Goal: Task Accomplishment & Management: Use online tool/utility

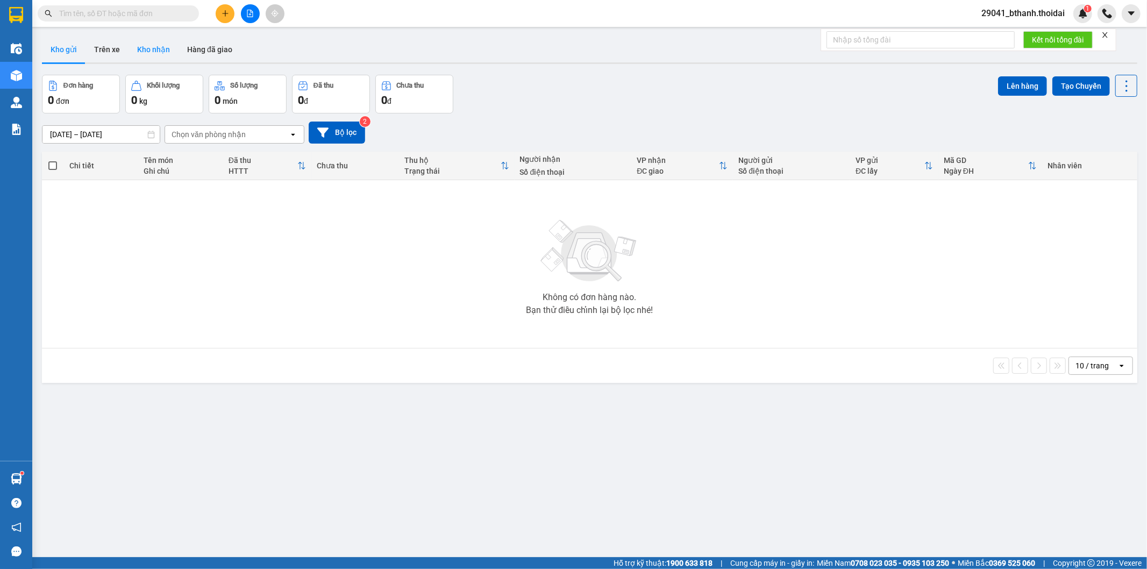
click at [164, 49] on button "Kho nhận" at bounding box center [154, 50] width 50 height 26
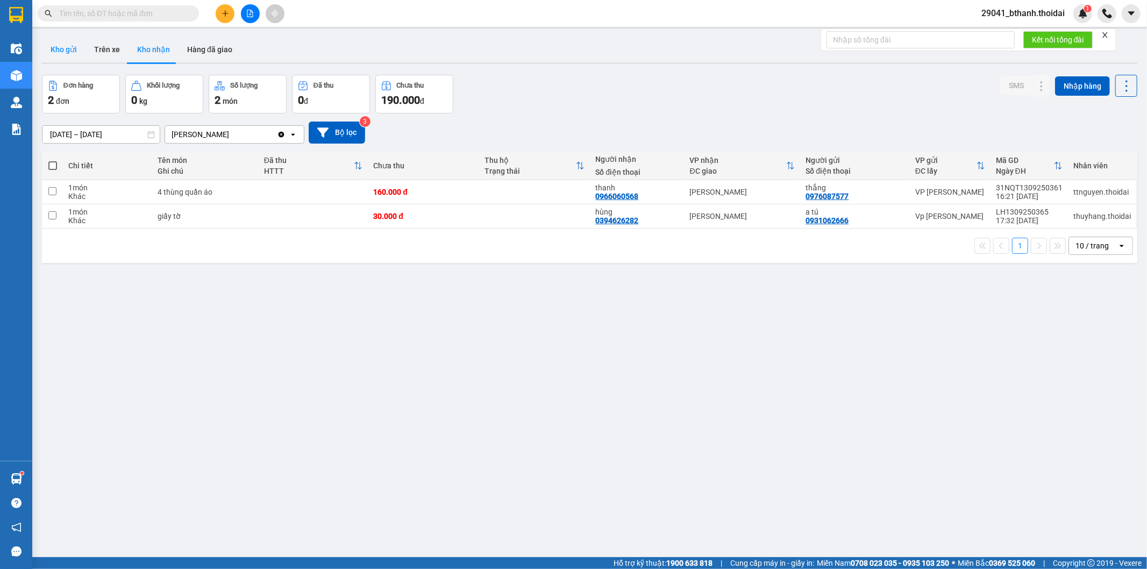
click at [71, 52] on button "Kho gửi" at bounding box center [64, 50] width 44 height 26
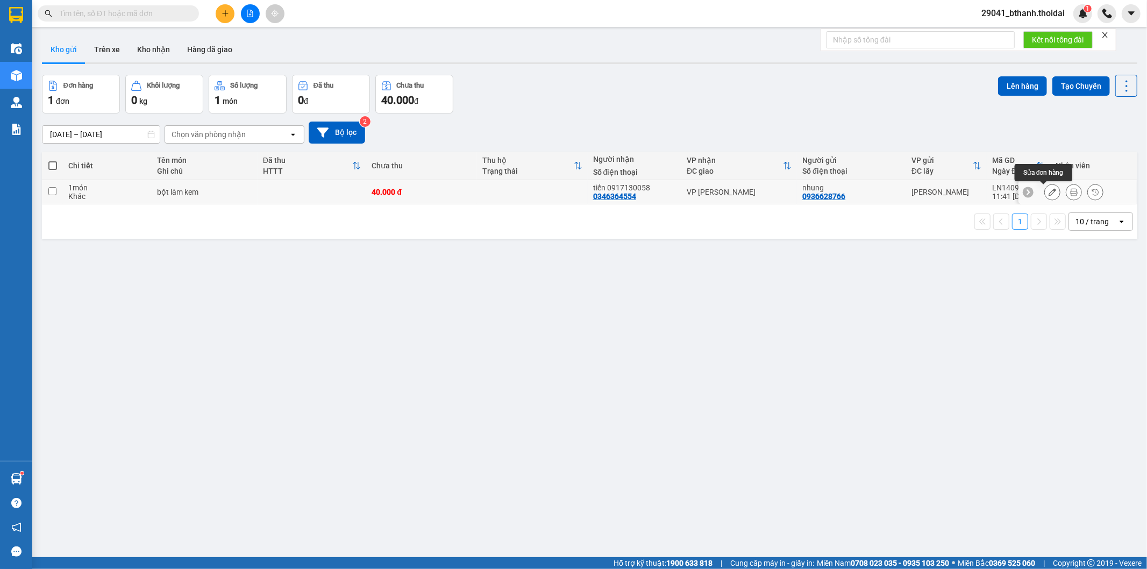
click at [1049, 190] on icon at bounding box center [1053, 192] width 8 height 8
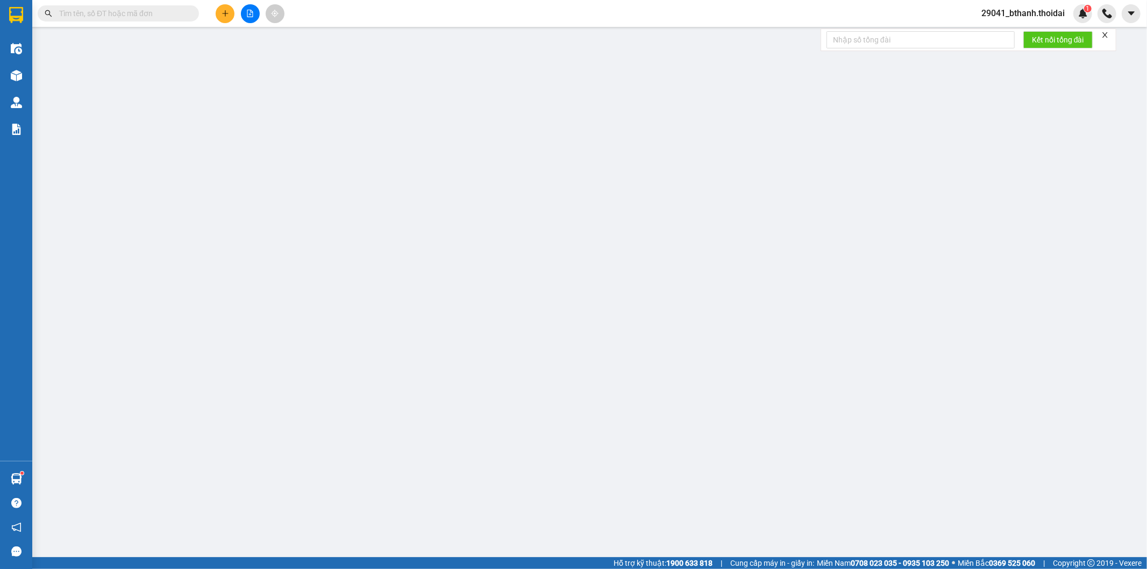
type input "0936628766"
type input "nhung"
type input "0346364554"
type input "tiến 0917130058"
type input "40.000"
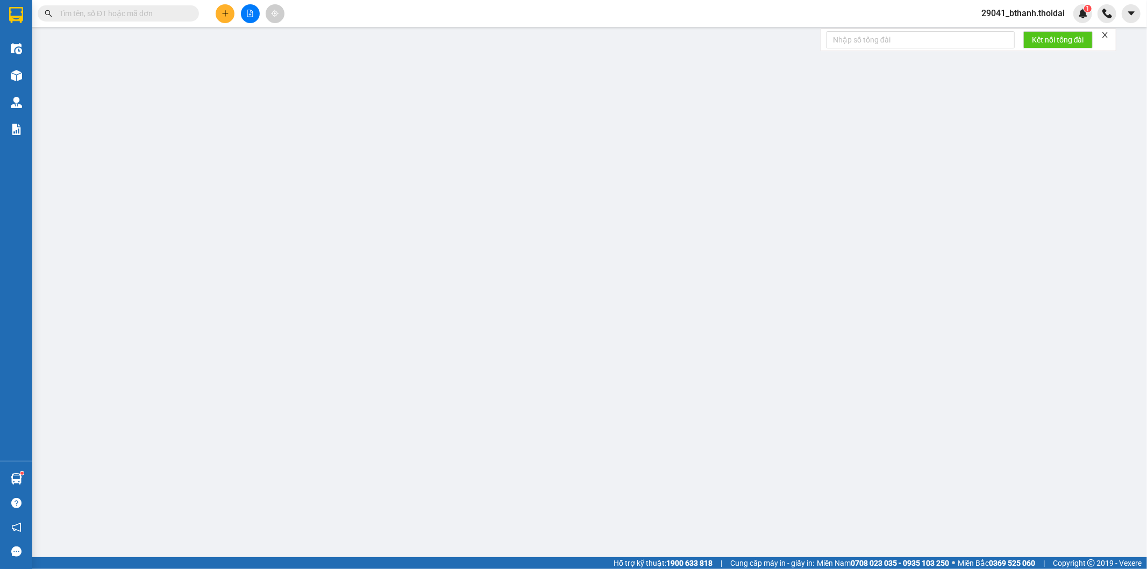
type input "40.000"
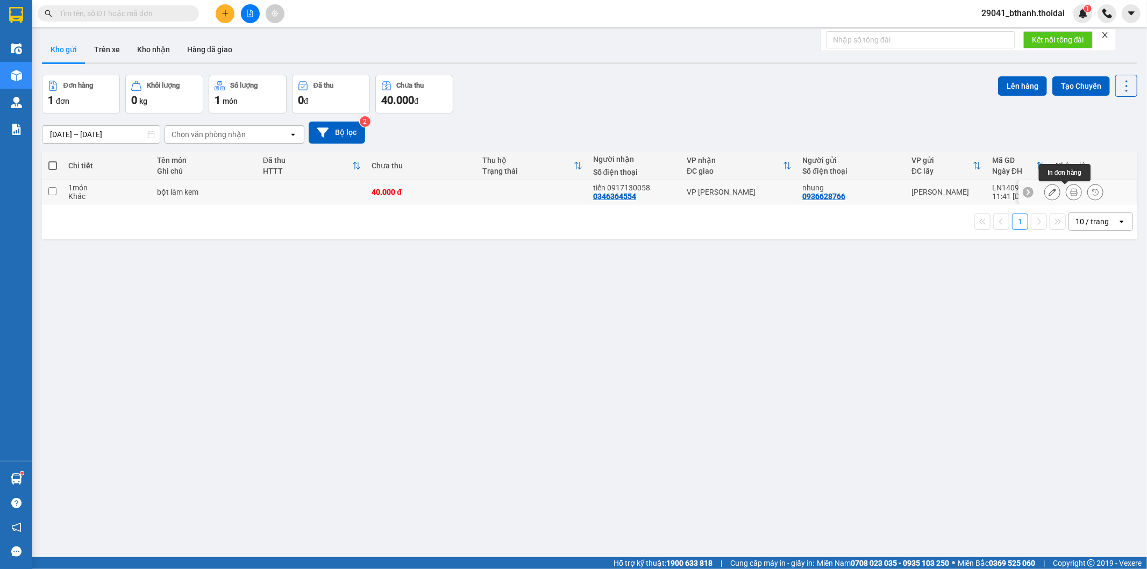
click at [1070, 191] on icon at bounding box center [1074, 192] width 8 height 8
